Goal: Information Seeking & Learning: Understand process/instructions

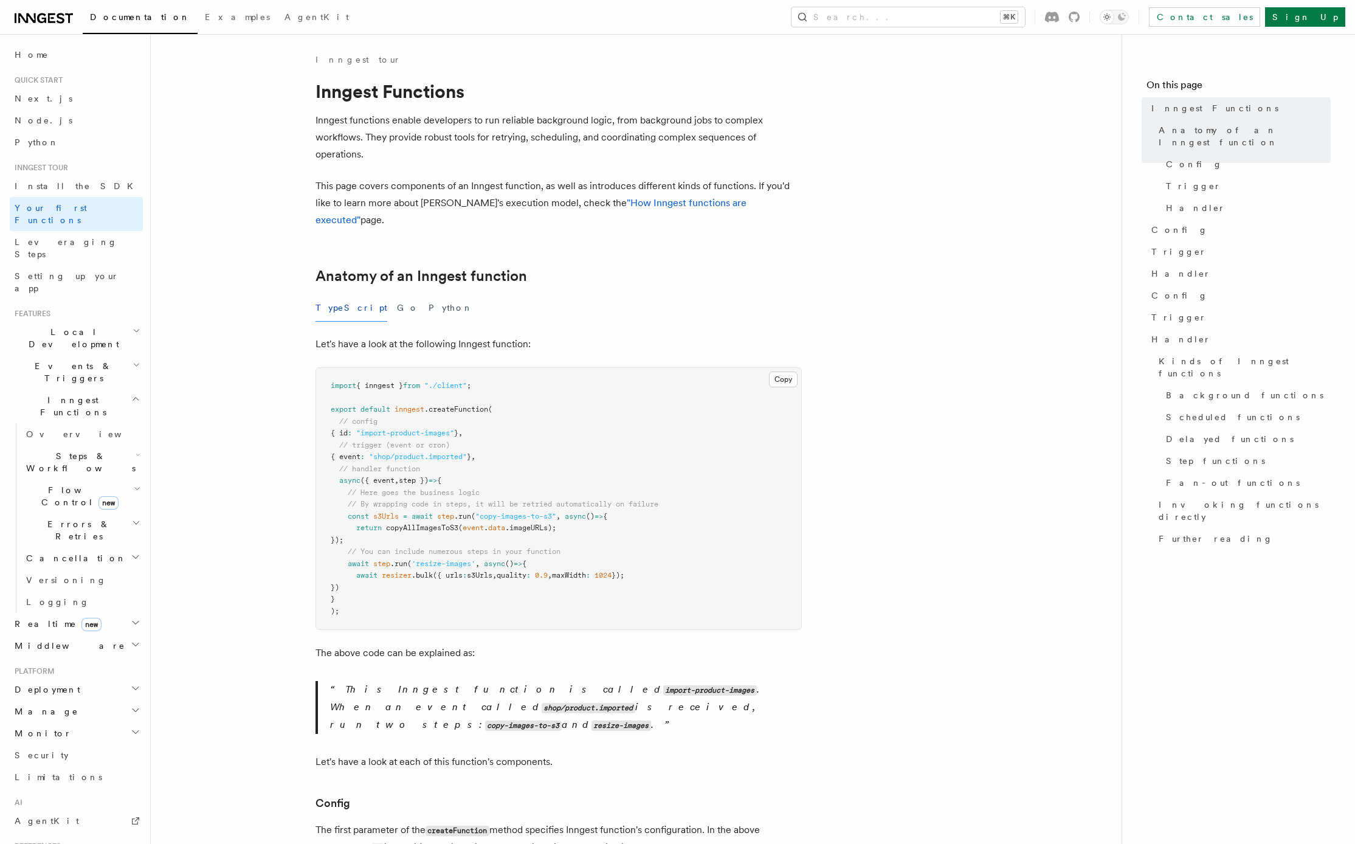
click at [133, 389] on h2 "Inngest Functions" at bounding box center [76, 406] width 133 height 34
click at [35, 94] on span "Next.js" at bounding box center [44, 99] width 58 height 10
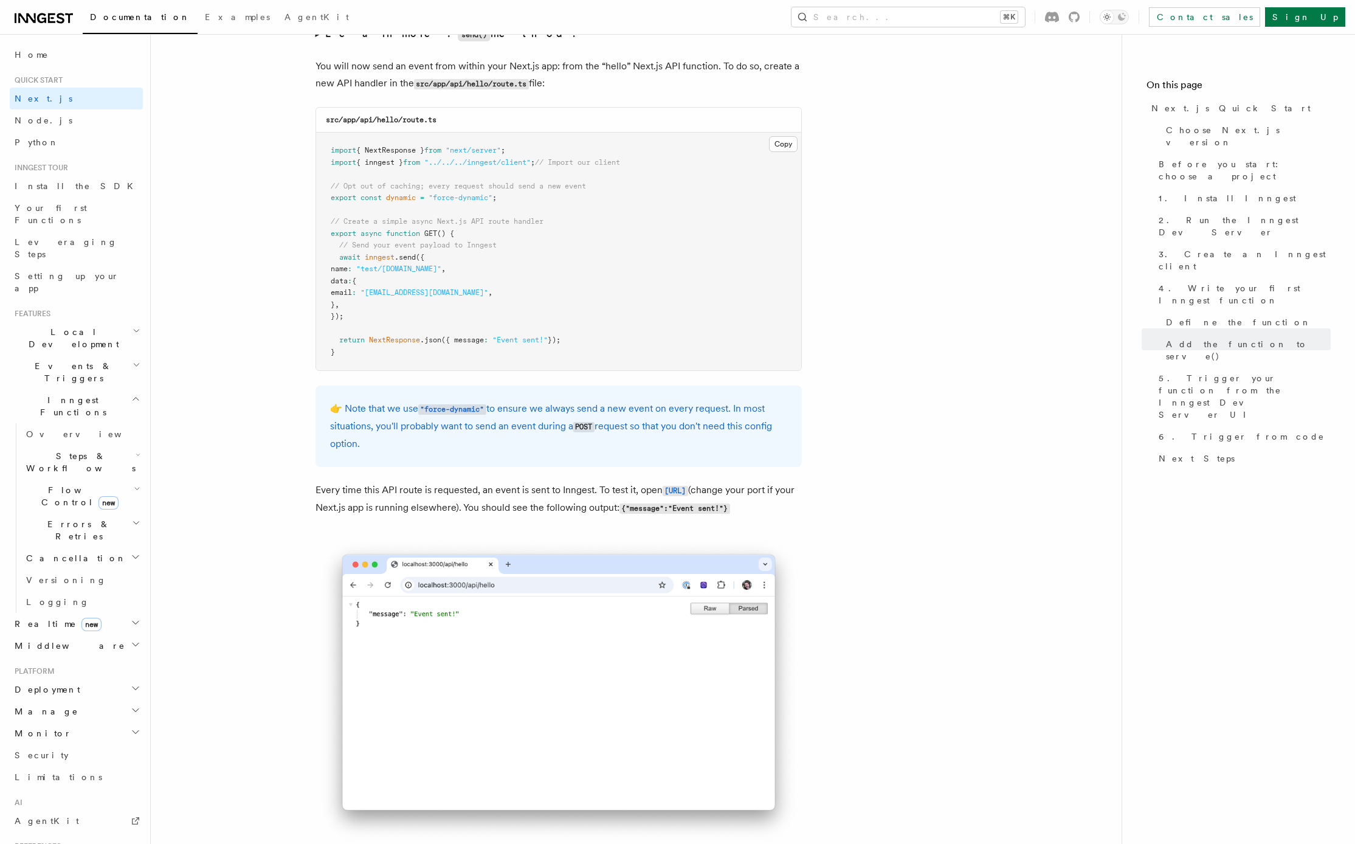
scroll to position [6320, 0]
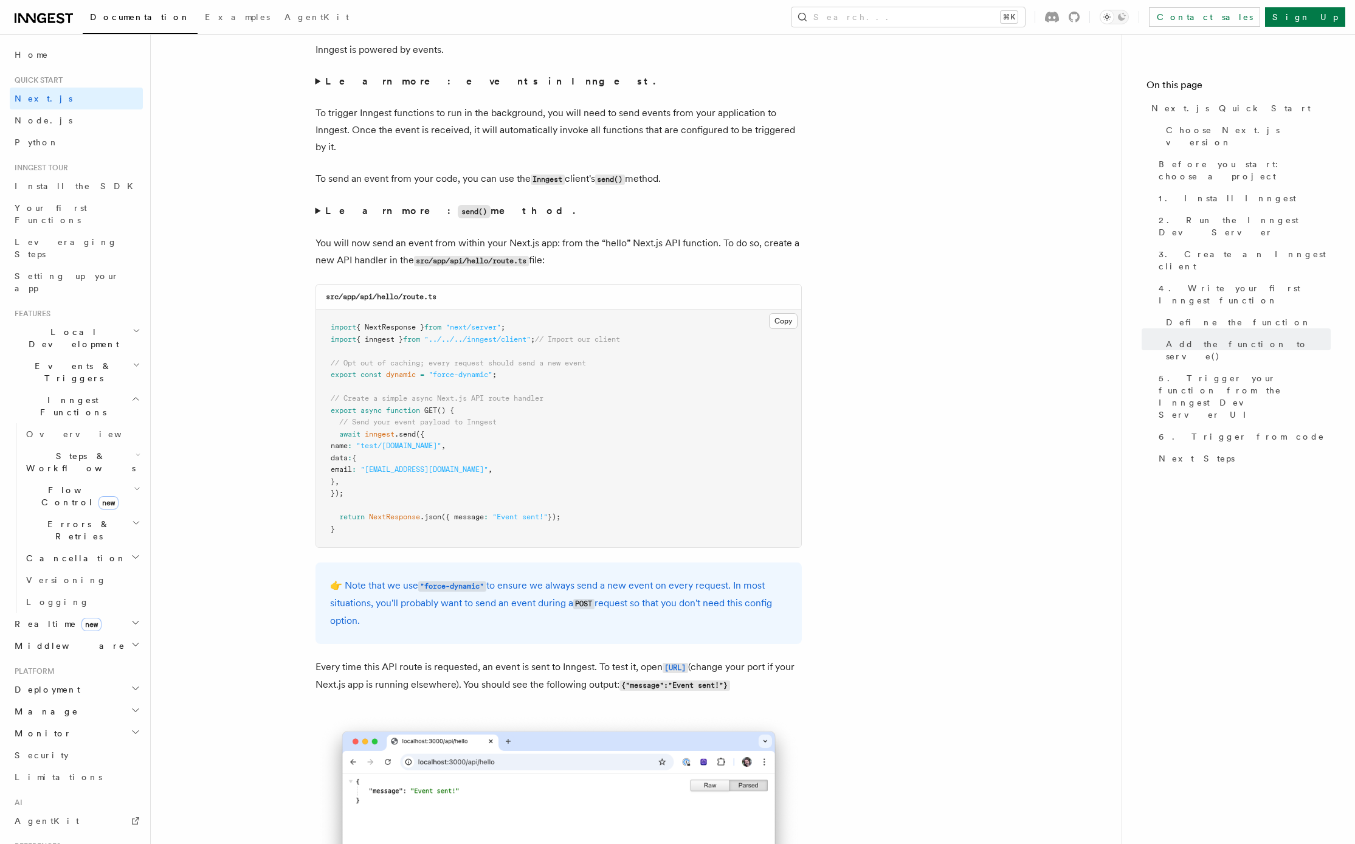
scroll to position [6177, 0]
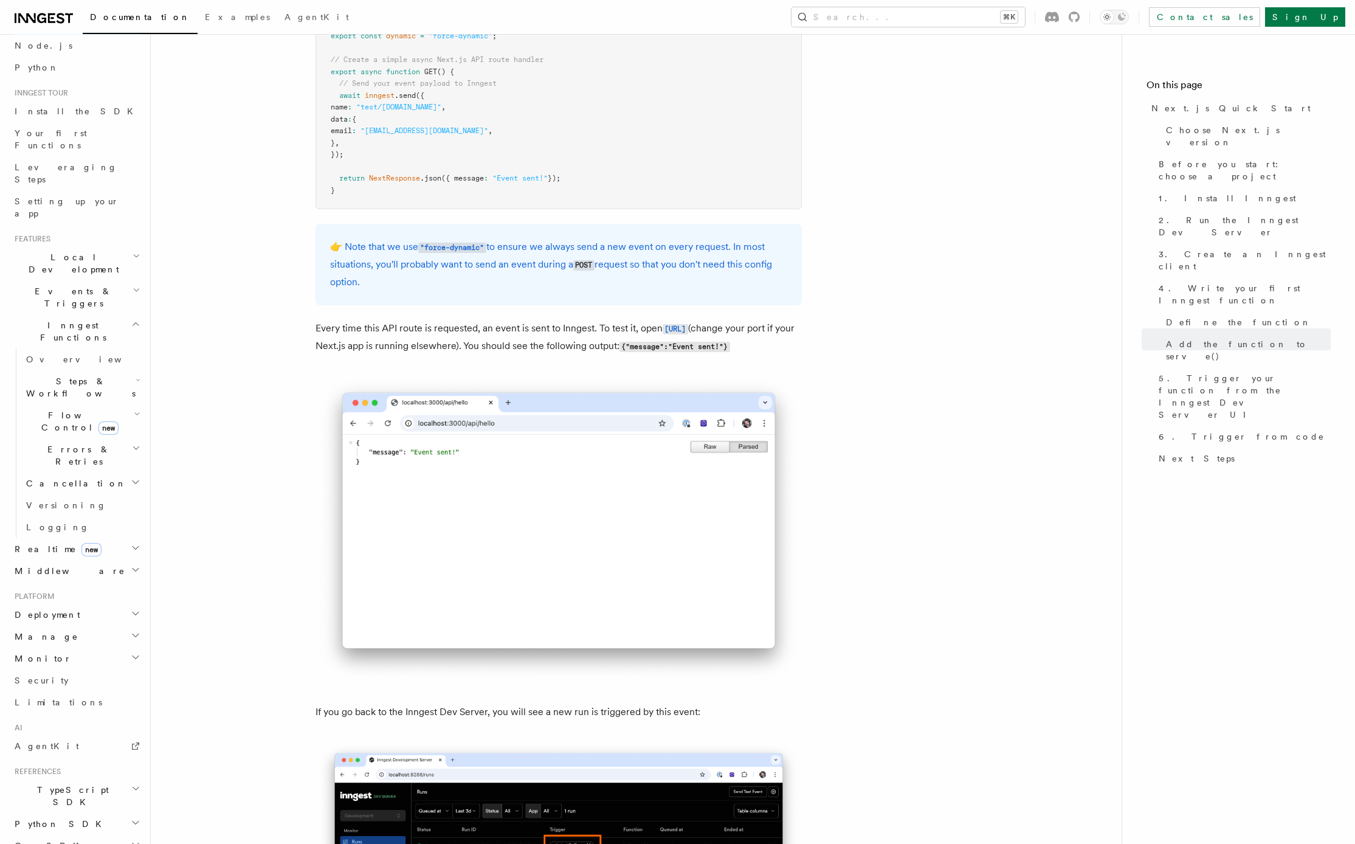
scroll to position [129, 0]
click at [74, 550] on h2 "Deployment" at bounding box center [76, 561] width 133 height 22
click at [50, 577] on span "Overview" at bounding box center [88, 582] width 125 height 10
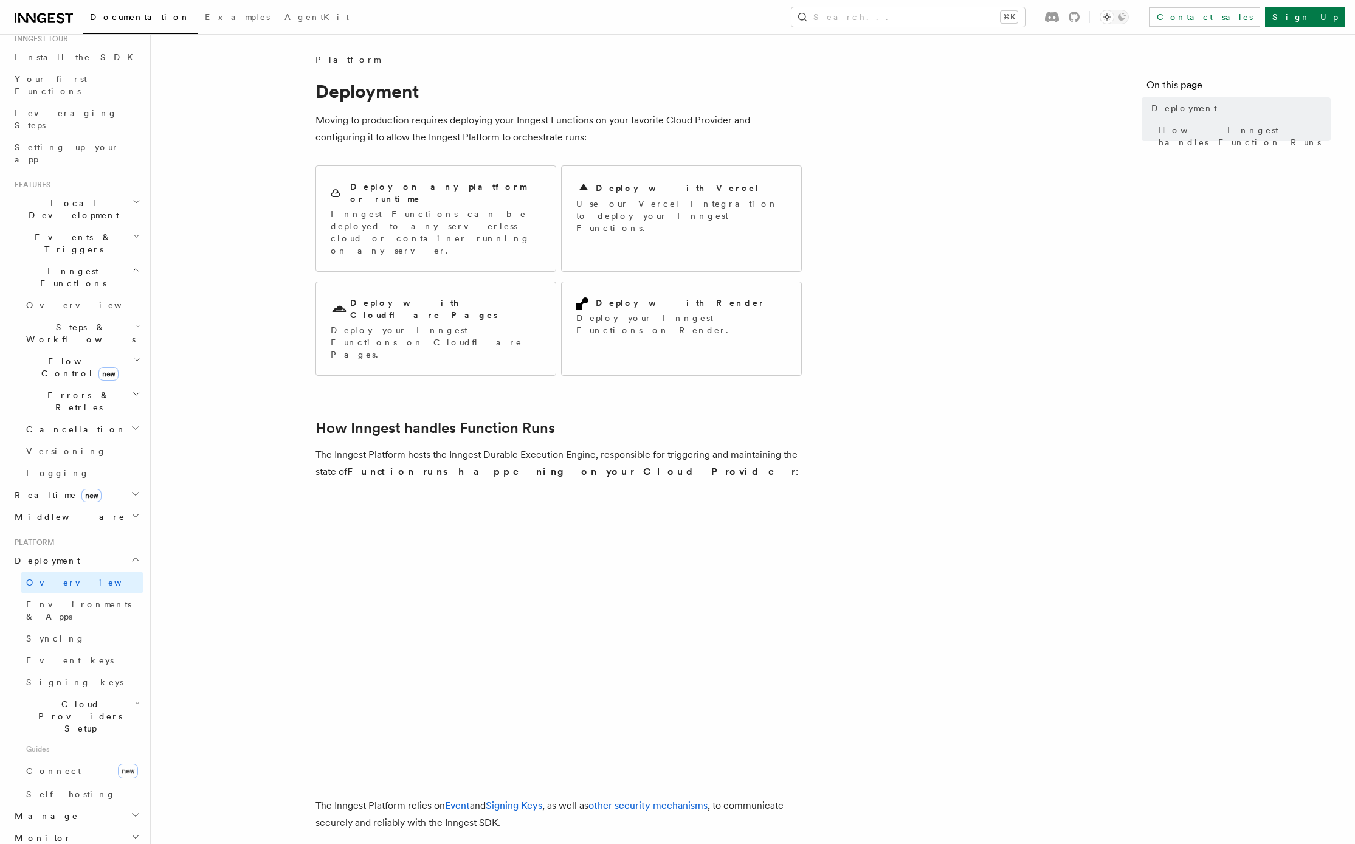
scroll to position [193, 0]
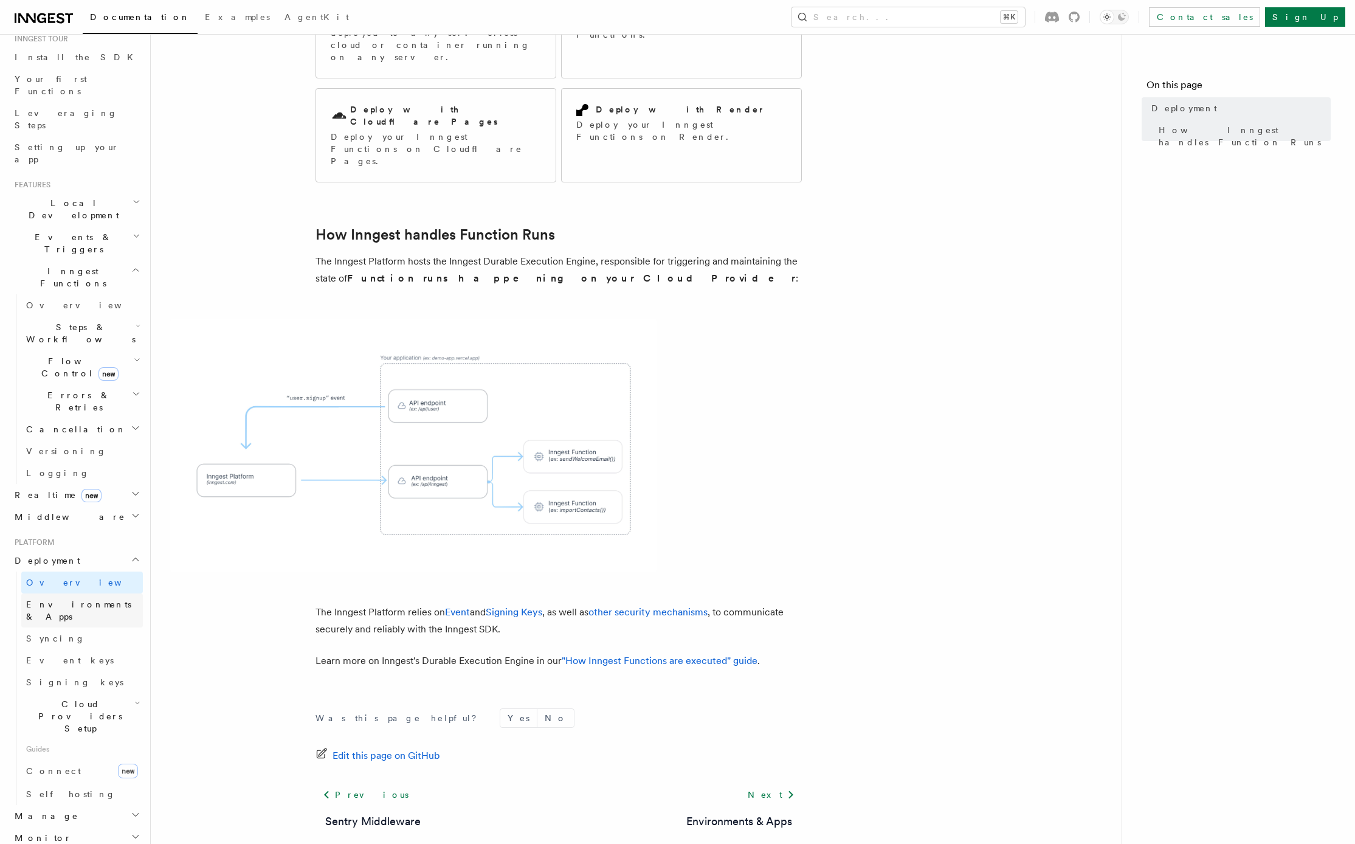
click at [95, 599] on span "Environments & Apps" at bounding box center [78, 610] width 105 height 22
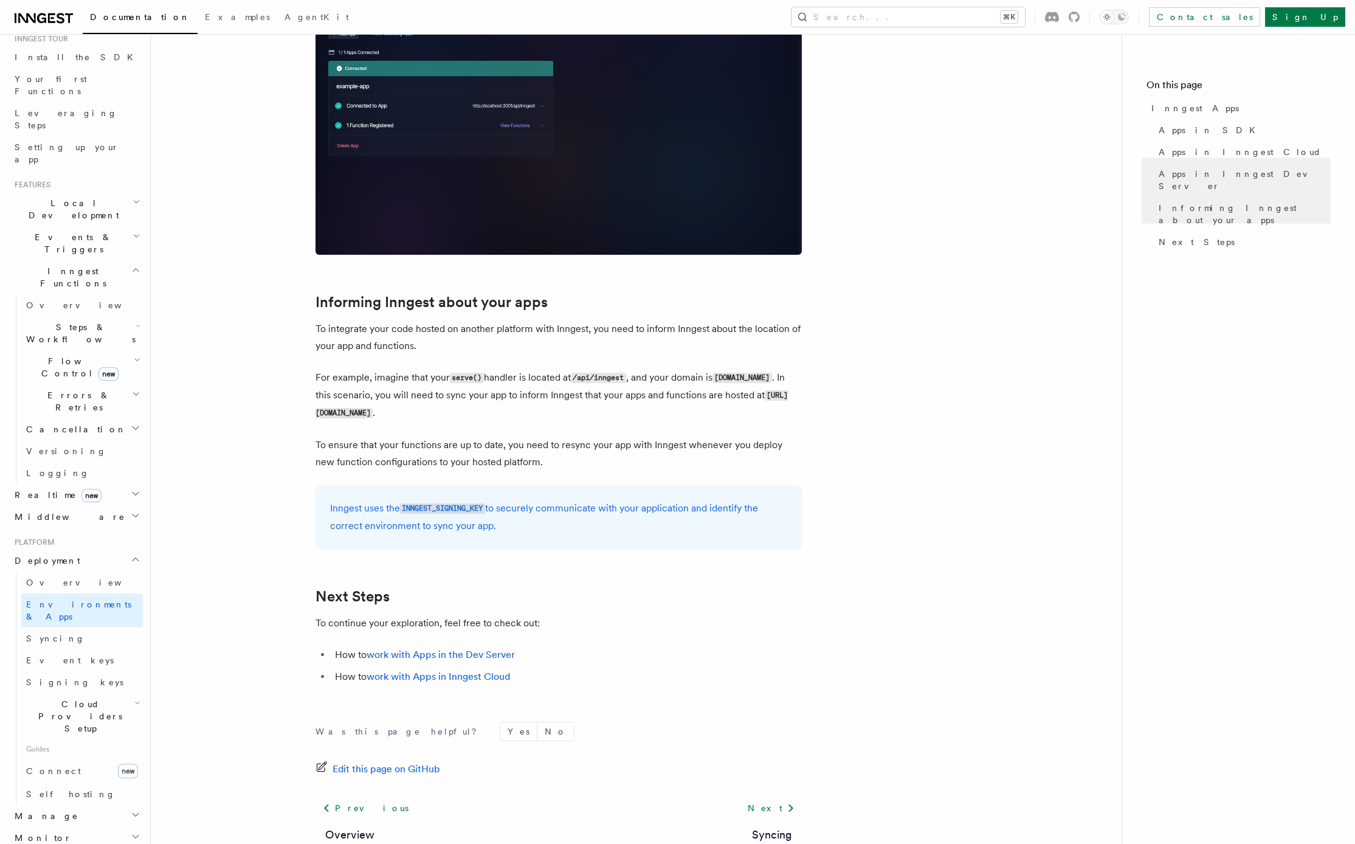
scroll to position [1668, 0]
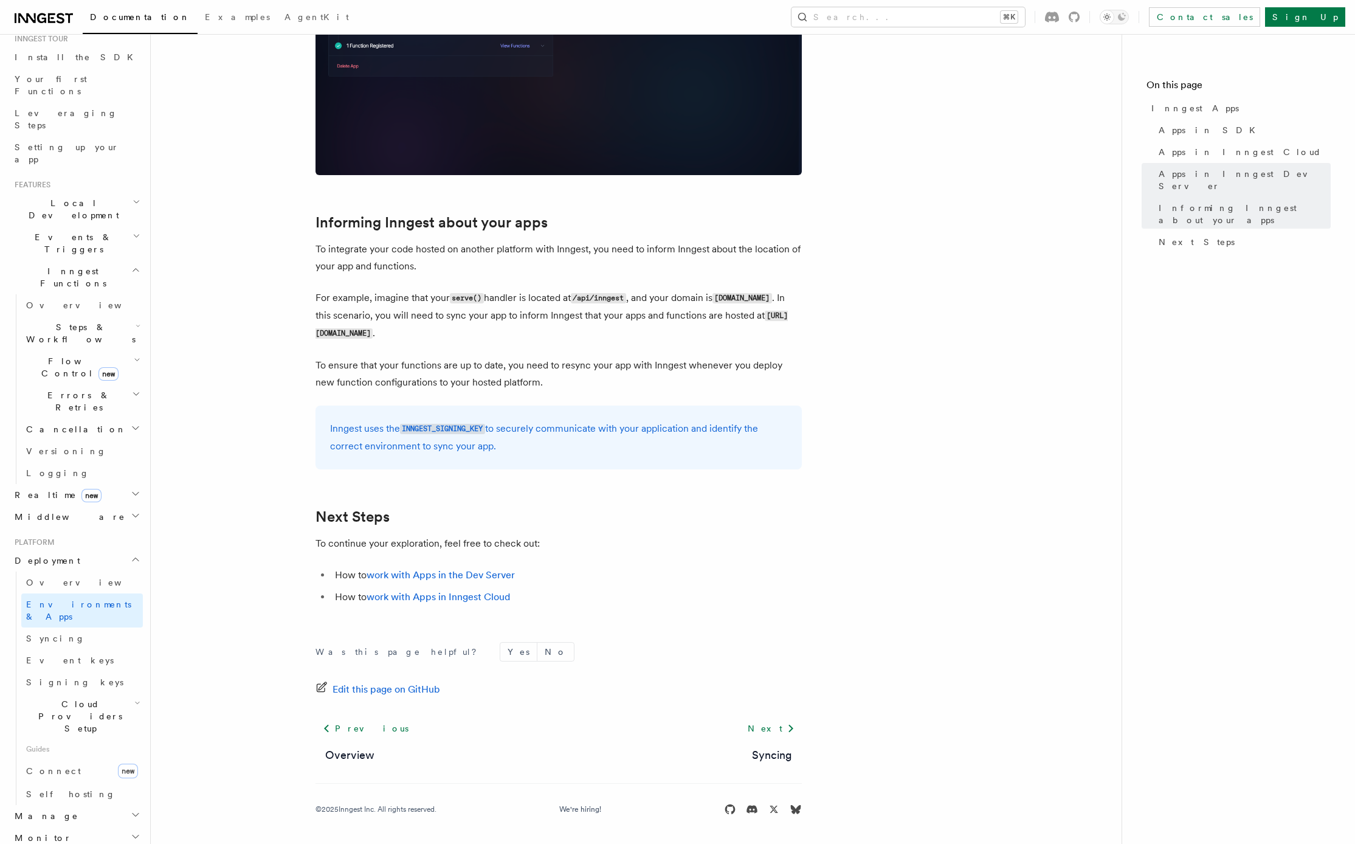
click at [119, 693] on h2 "Cloud Providers Setup" at bounding box center [82, 716] width 122 height 46
click at [47, 779] on span "Netlify" at bounding box center [63, 784] width 50 height 10
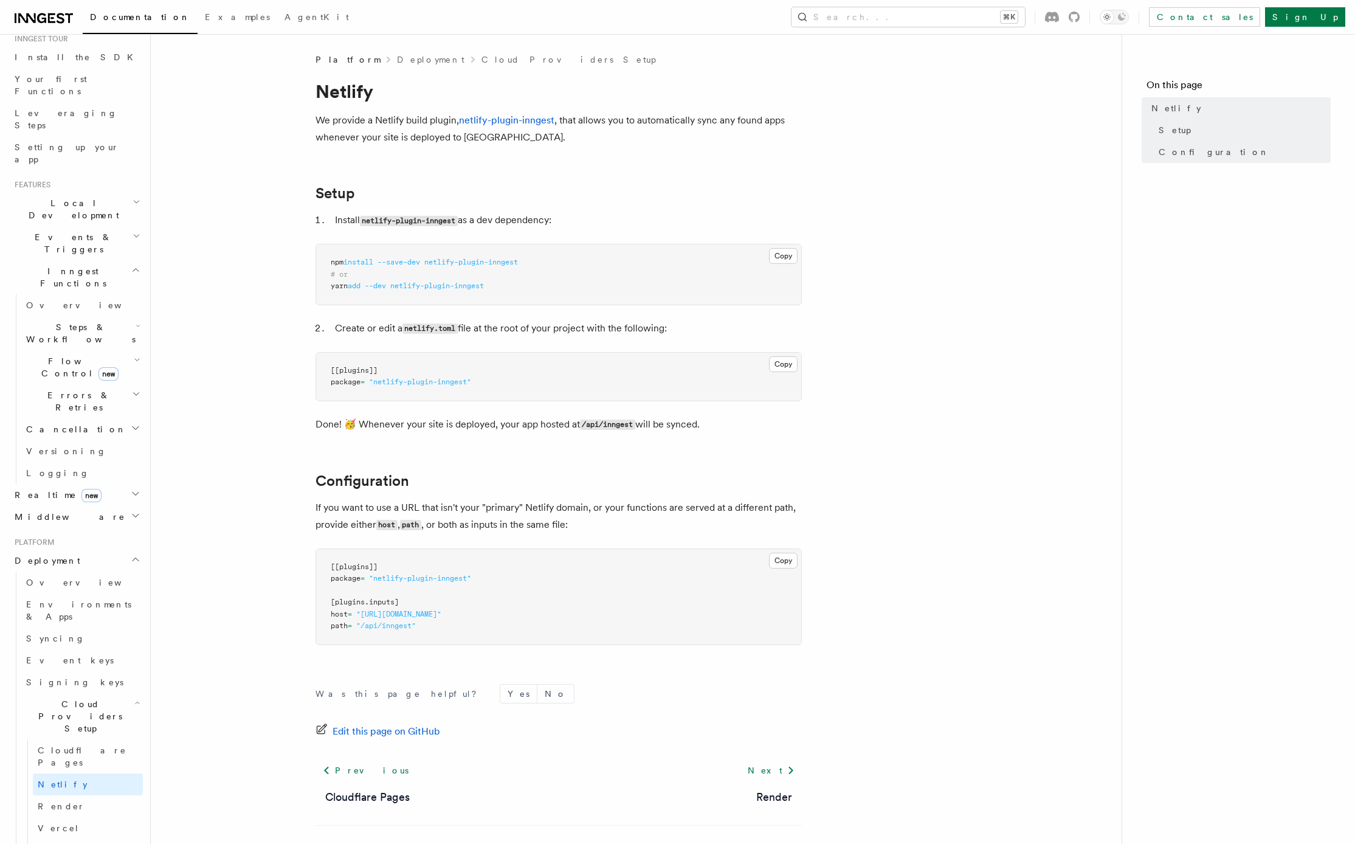
click at [233, 508] on article "Platform Deployment Cloud Providers Setup Netlify We provide a Netlify build pl…" at bounding box center [636, 469] width 932 height 833
click at [245, 517] on article "Platform Deployment Cloud Providers Setup Netlify We provide a Netlify build pl…" at bounding box center [636, 469] width 932 height 833
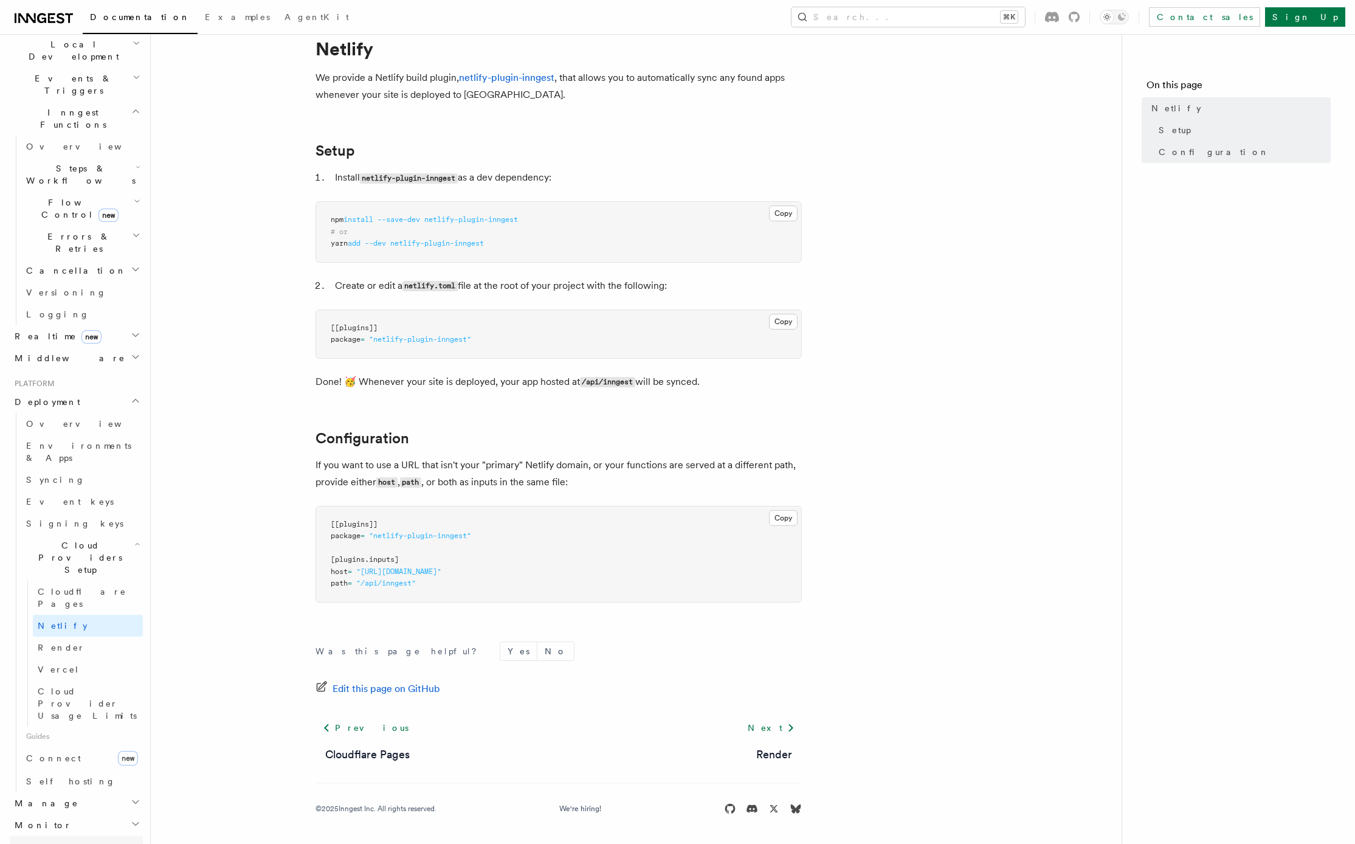
scroll to position [297, 0]
click at [55, 743] on span "Connect" at bounding box center [53, 748] width 55 height 10
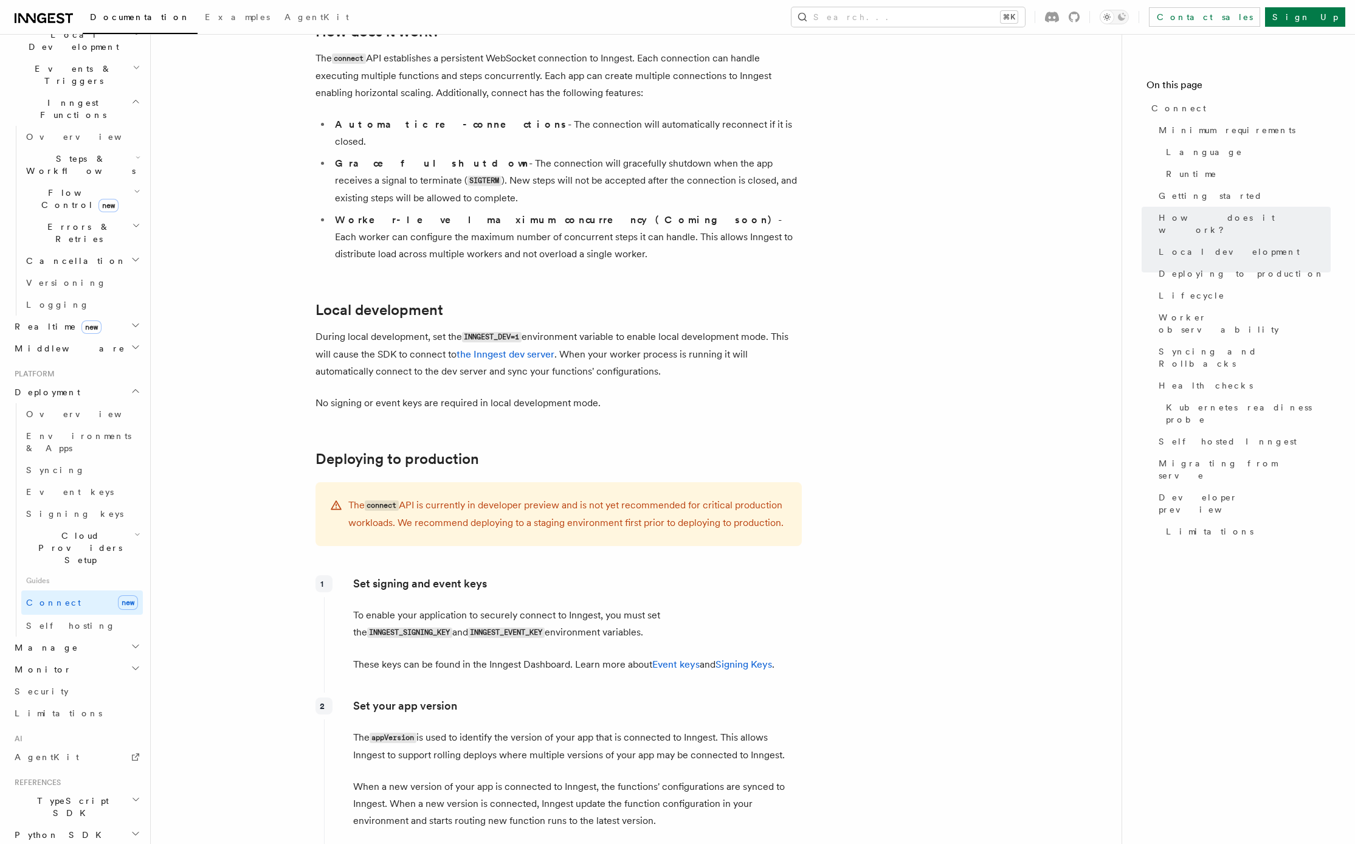
scroll to position [1328, 0]
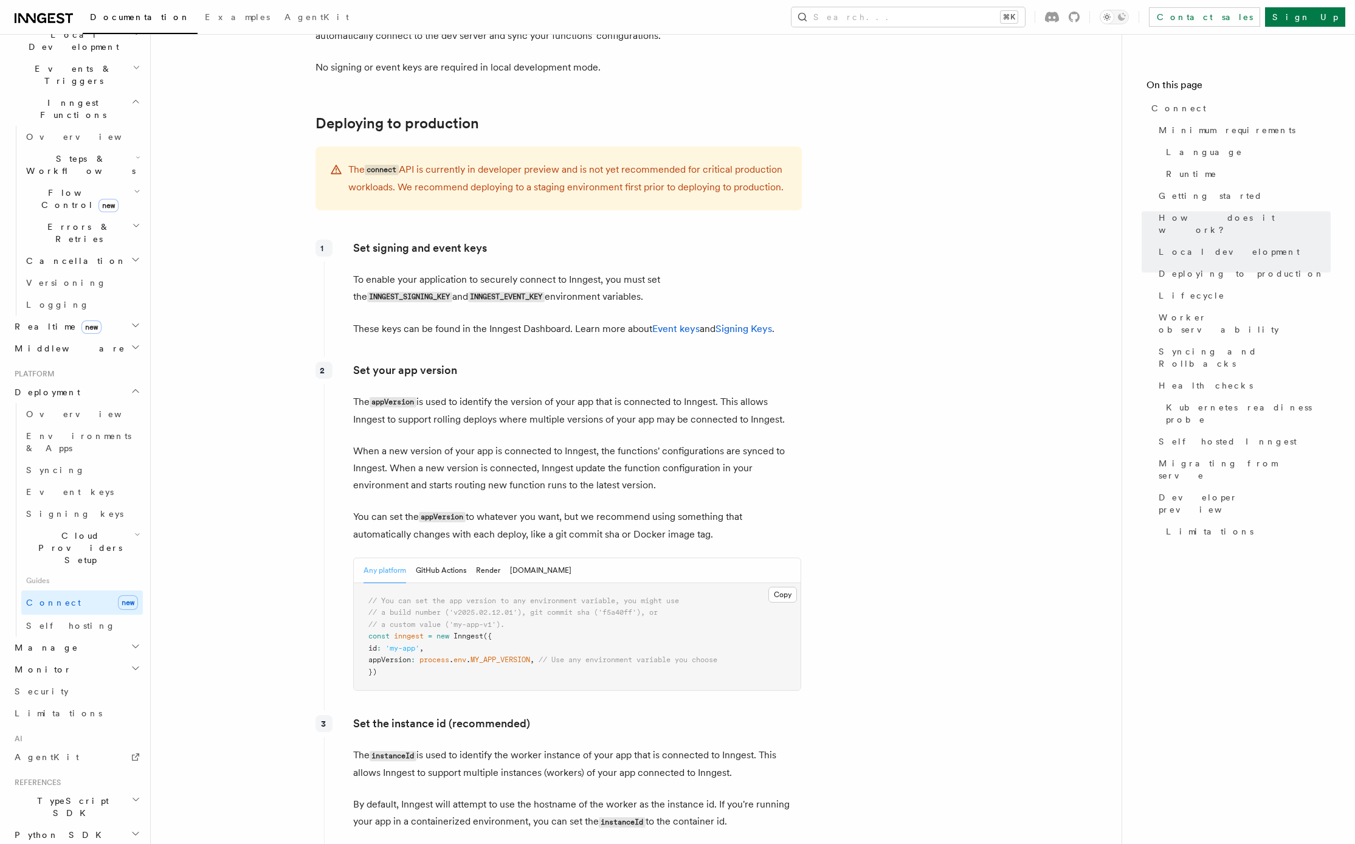
scroll to position [1691, 0]
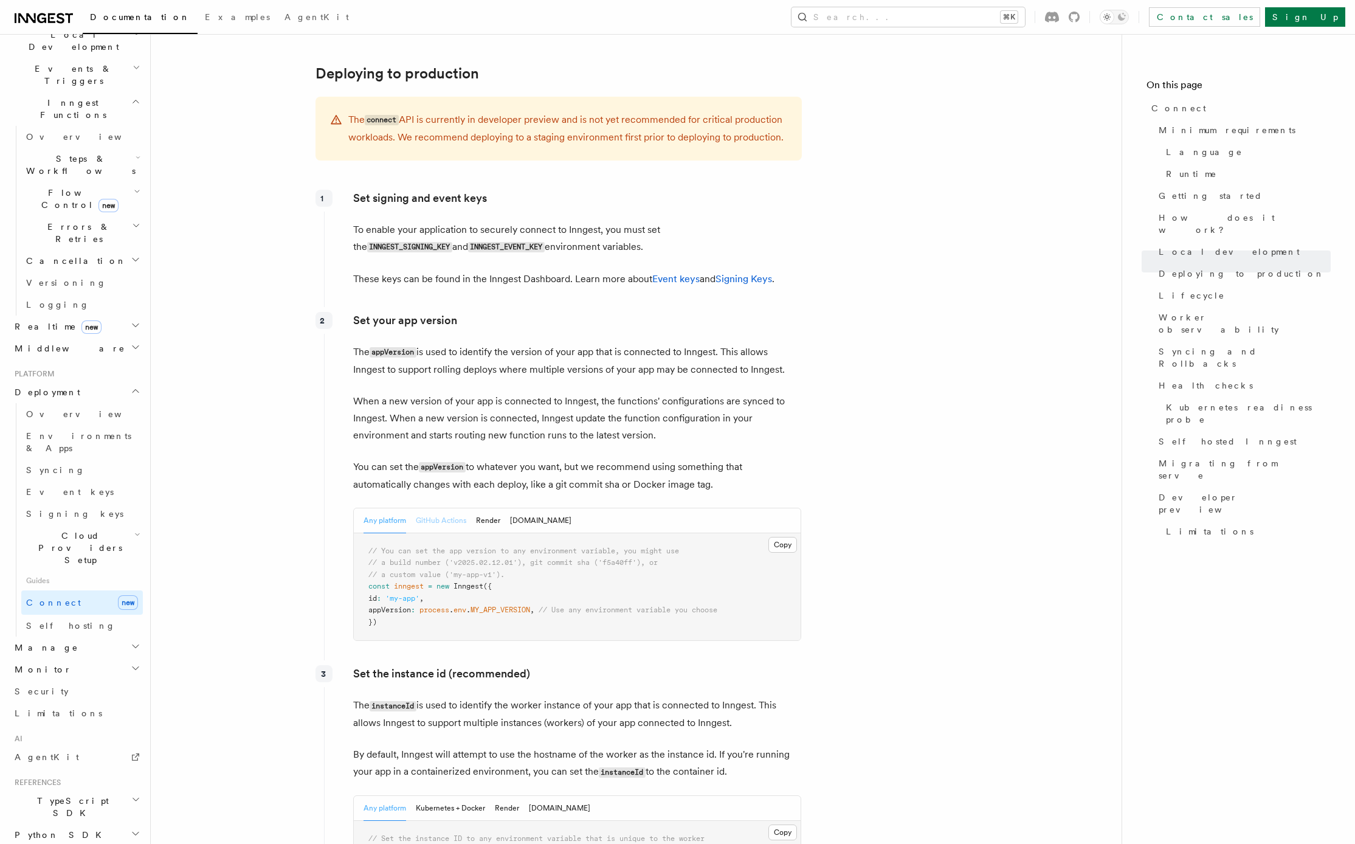
click at [439, 508] on button "GitHub Actions" at bounding box center [441, 520] width 50 height 25
click at [387, 508] on button "Any platform" at bounding box center [385, 520] width 43 height 25
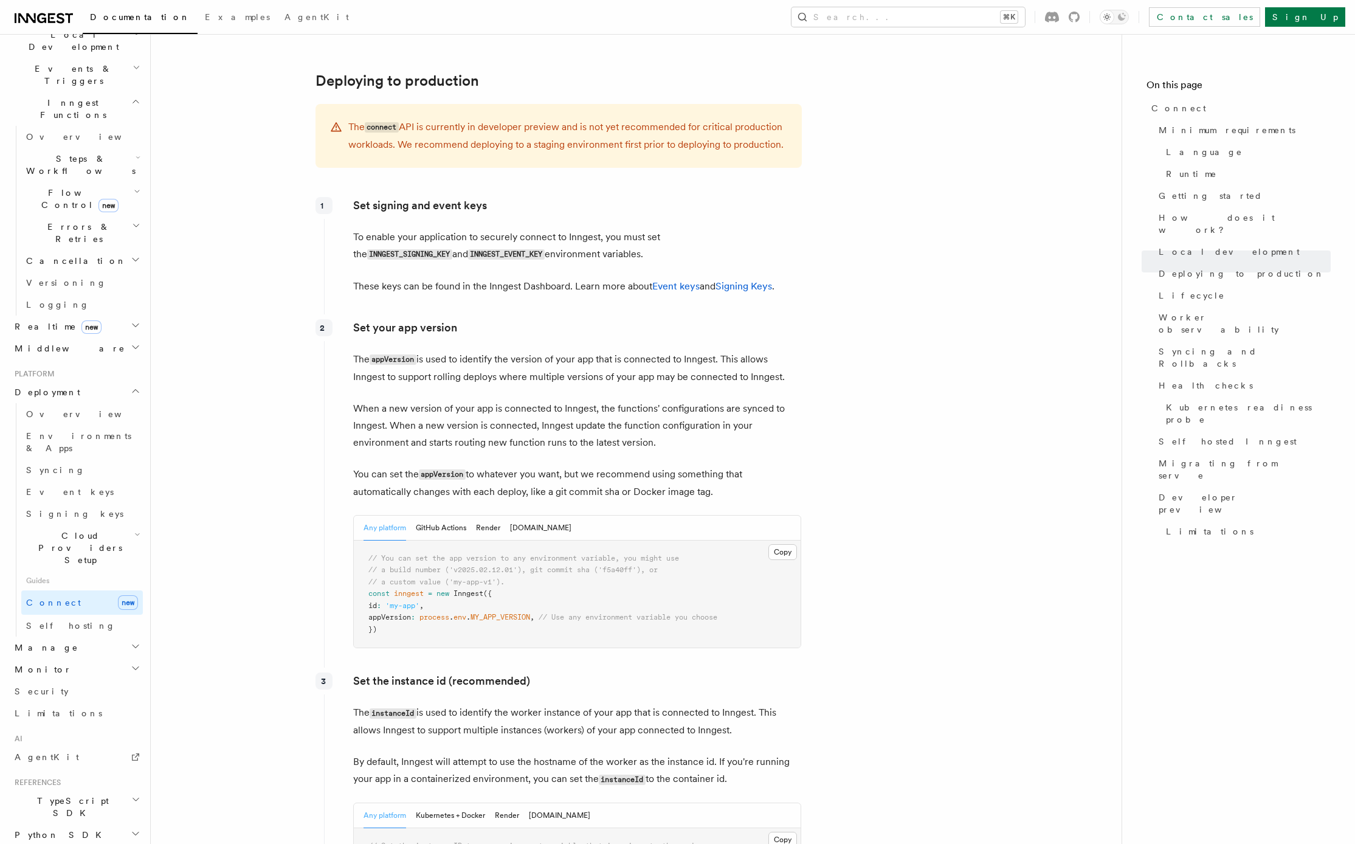
scroll to position [1715, 0]
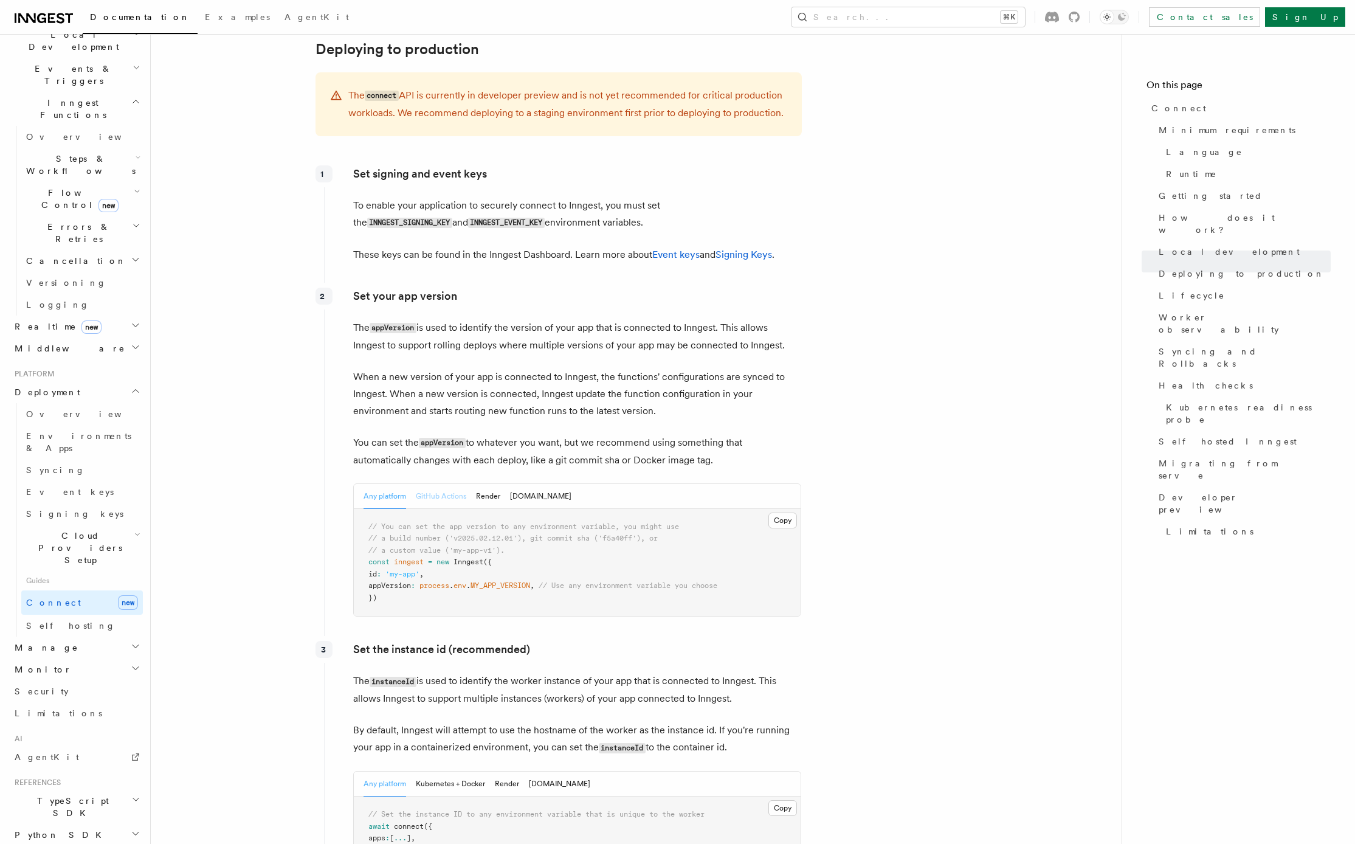
click at [447, 484] on button "GitHub Actions" at bounding box center [441, 496] width 50 height 25
click at [387, 483] on button "Any platform" at bounding box center [385, 495] width 43 height 25
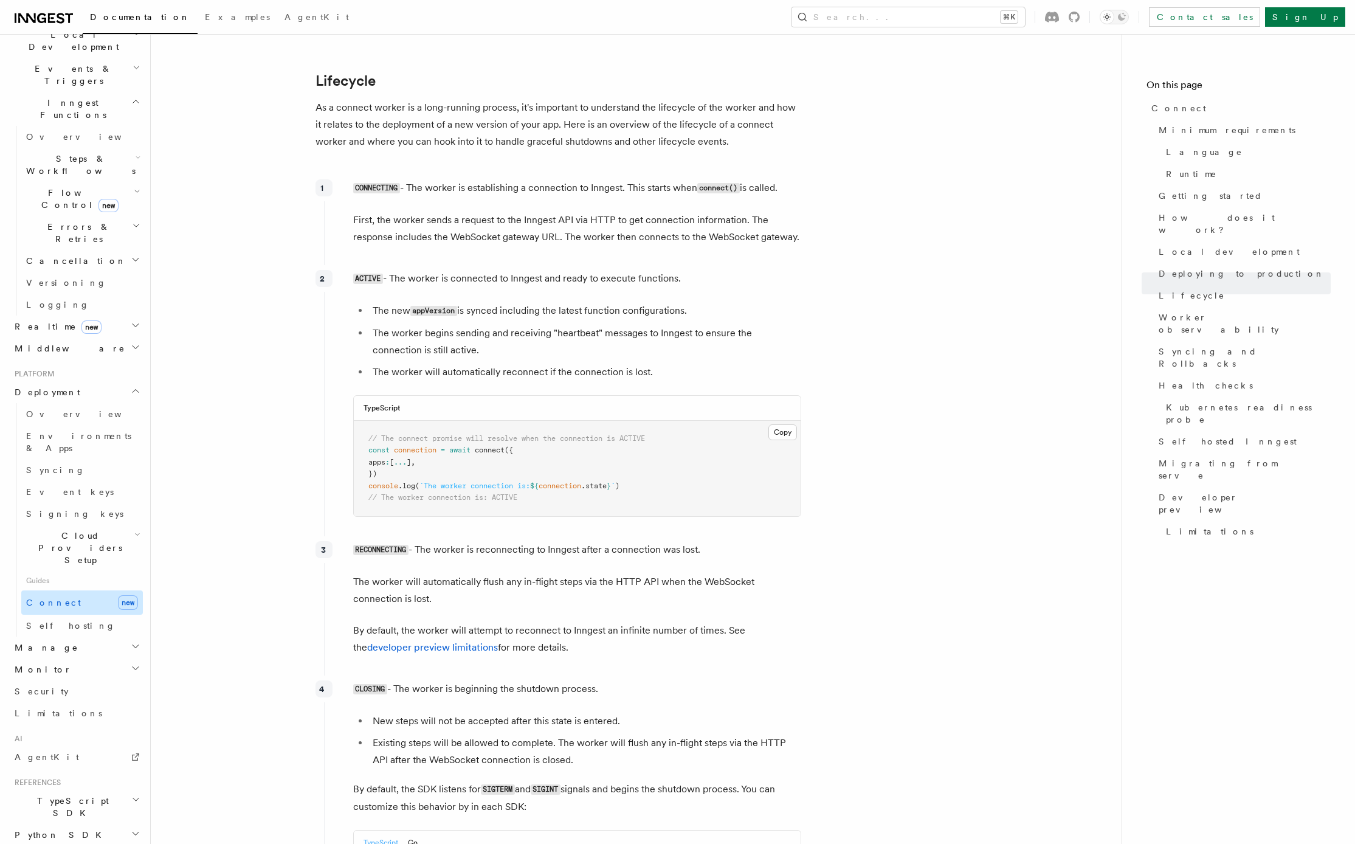
scroll to position [2856, 0]
click at [44, 409] on span "Overview" at bounding box center [88, 414] width 125 height 10
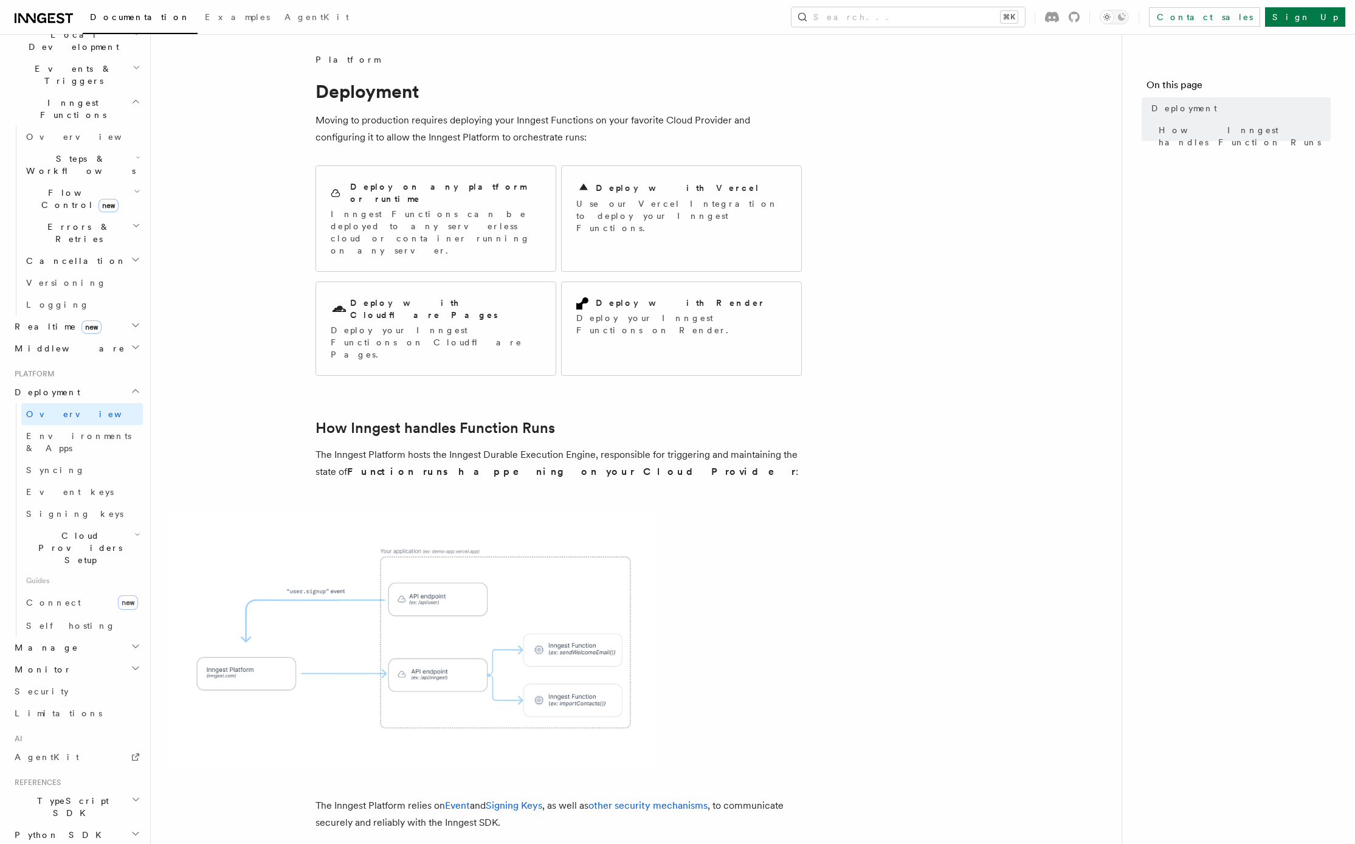
click at [229, 356] on article "Platform Deployment Moving to production requires deploying your Inngest Functi…" at bounding box center [636, 578] width 932 height 1050
click at [95, 790] on h2 "TypeScript SDK" at bounding box center [76, 807] width 133 height 34
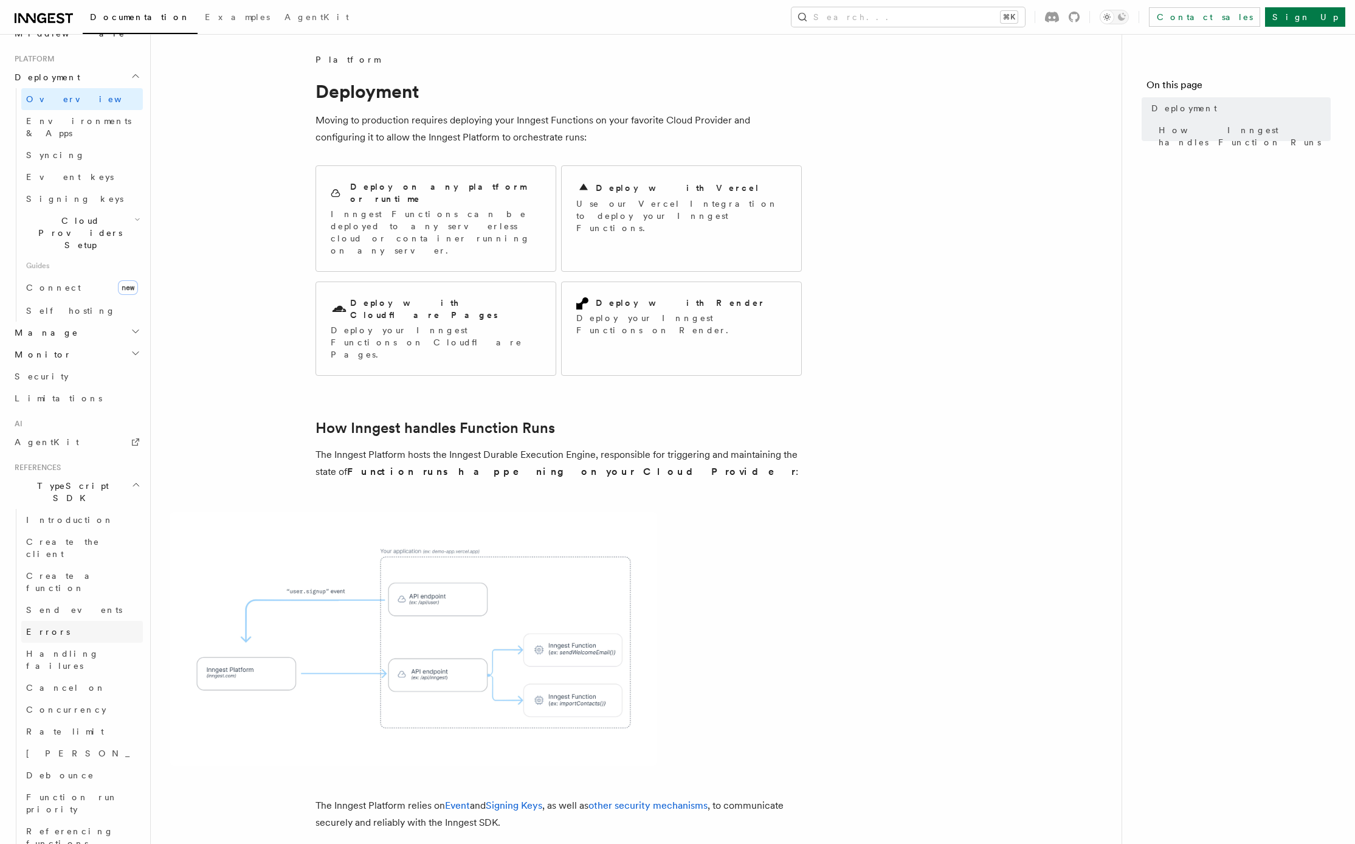
scroll to position [177, 0]
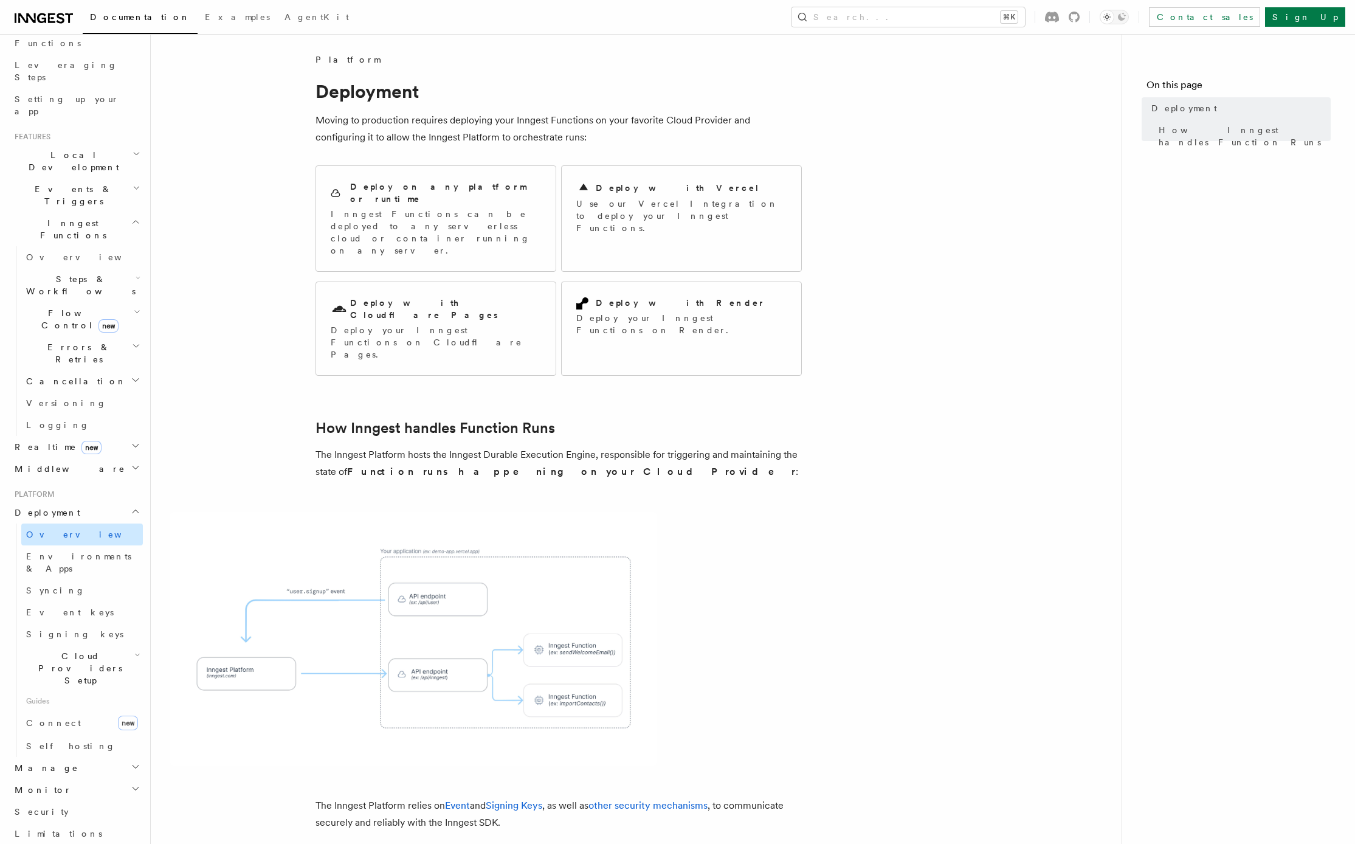
click at [51, 529] on span "Overview" at bounding box center [88, 534] width 125 height 10
click at [257, 303] on article "Platform Deployment Moving to production requires deploying your Inngest Functi…" at bounding box center [636, 578] width 932 height 1050
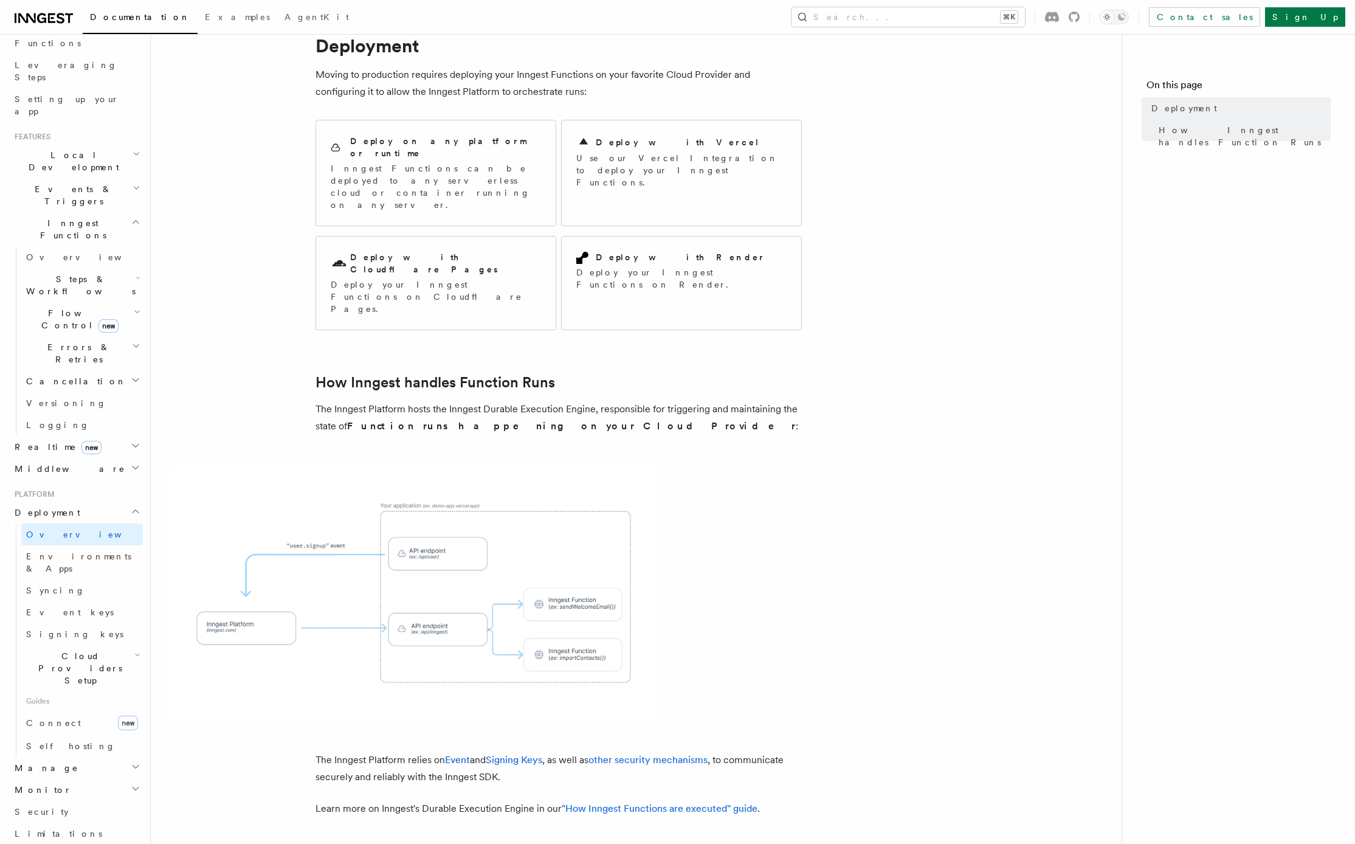
scroll to position [0, 0]
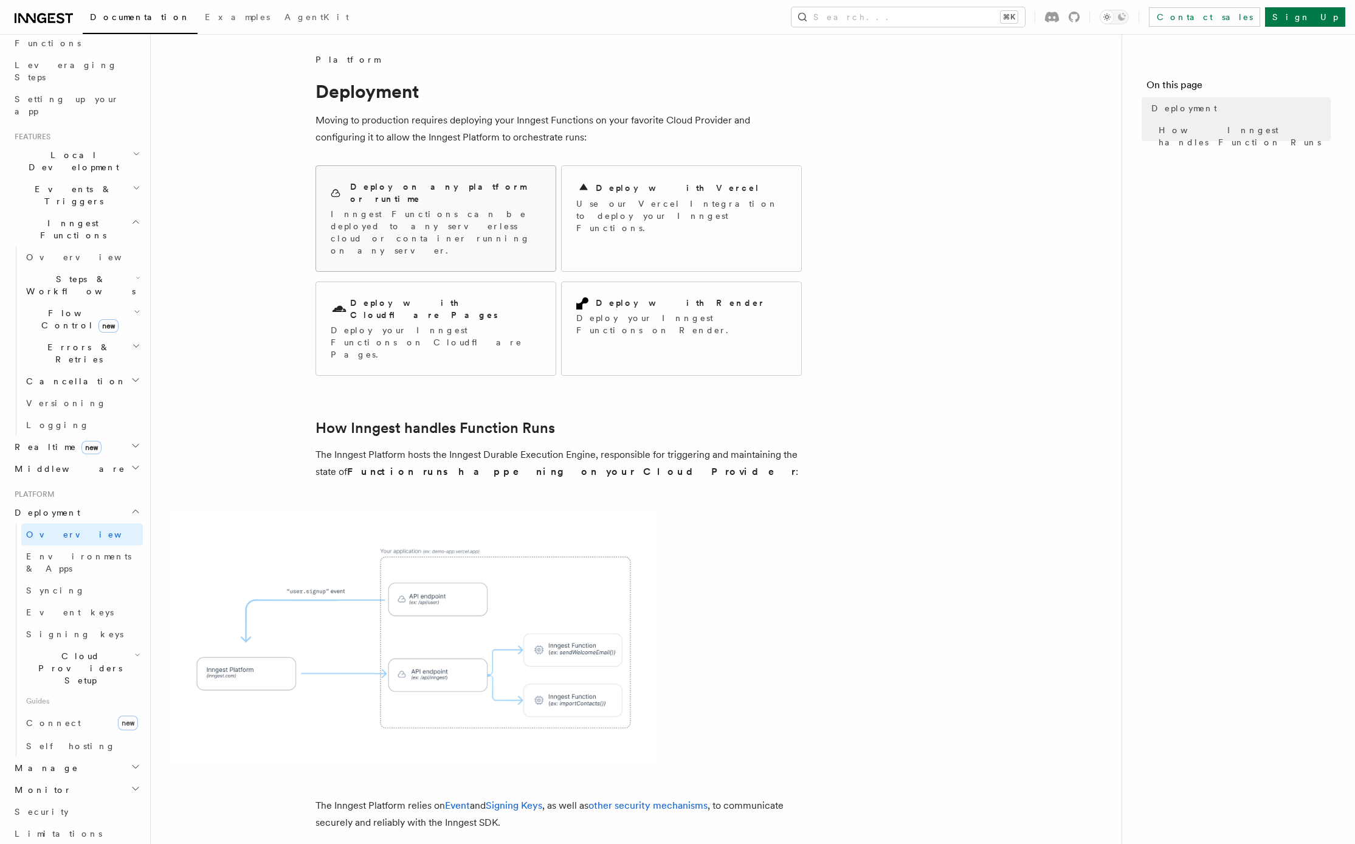
click at [407, 191] on h2 "Deploy on any platform or runtime" at bounding box center [445, 193] width 191 height 24
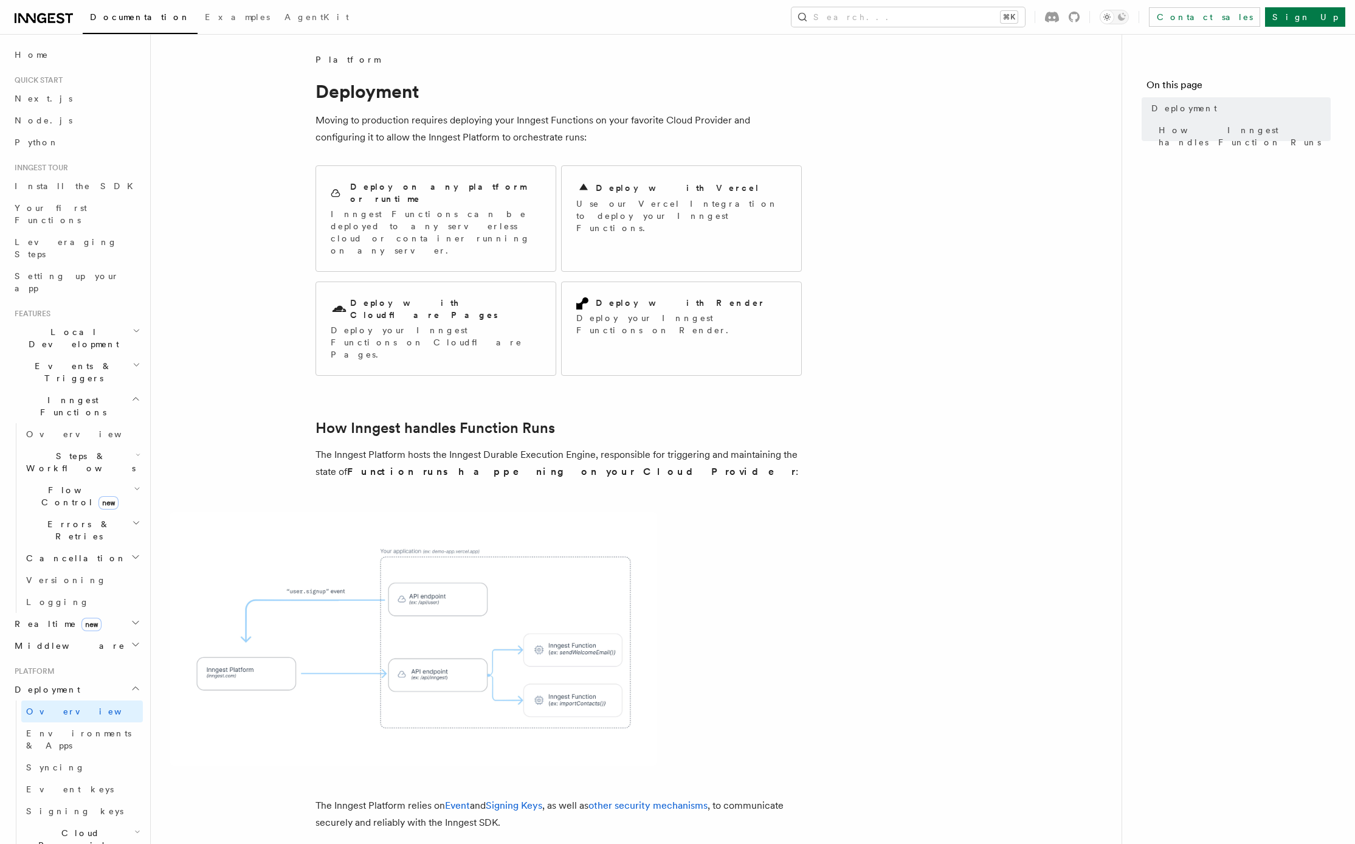
click at [278, 250] on article "Platform Deployment Moving to production requires deploying your Inngest Functi…" at bounding box center [636, 578] width 932 height 1050
click at [700, 209] on p "Use our Vercel Integration to deploy your Inngest Functions." at bounding box center [681, 216] width 210 height 36
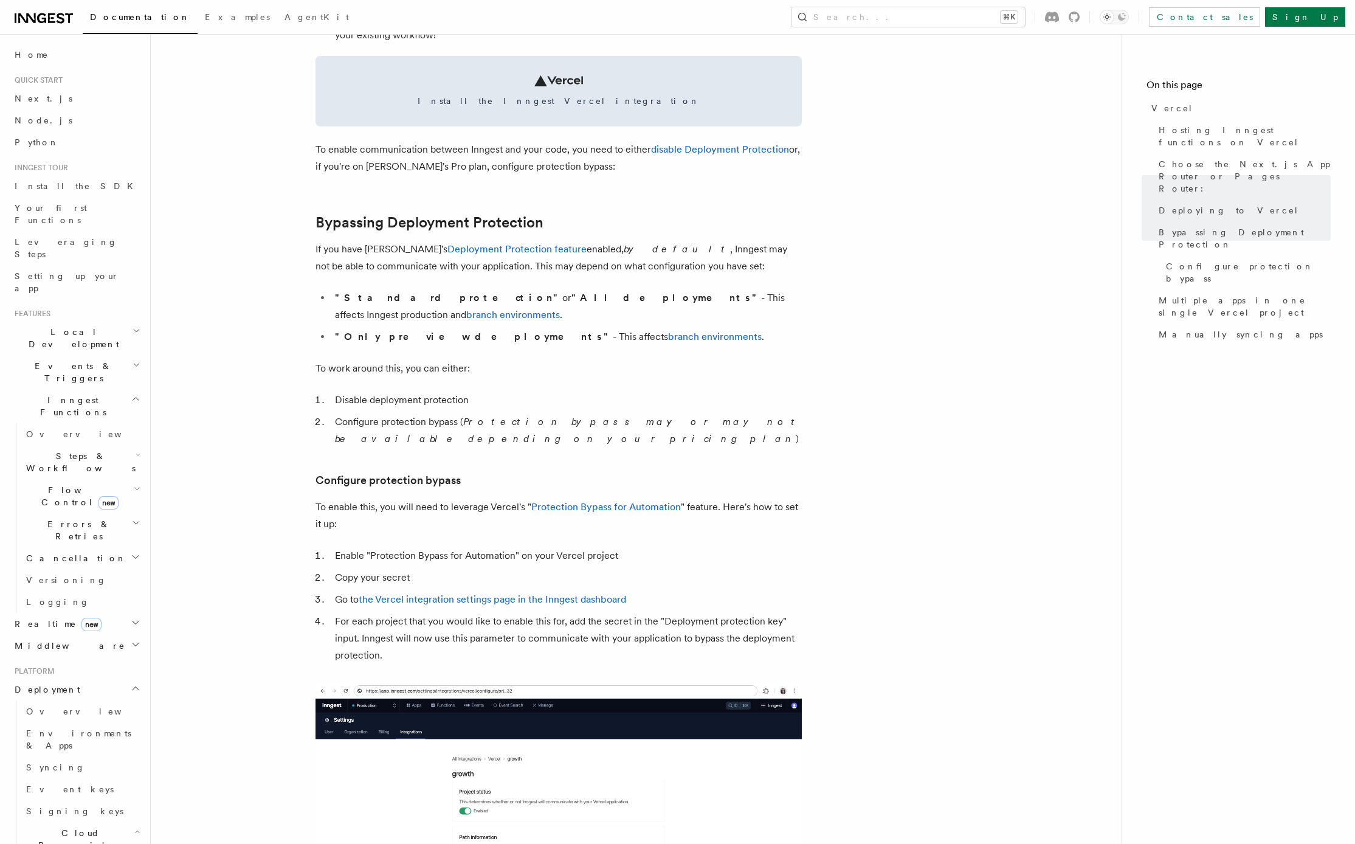
scroll to position [764, 0]
